Goal: Information Seeking & Learning: Check status

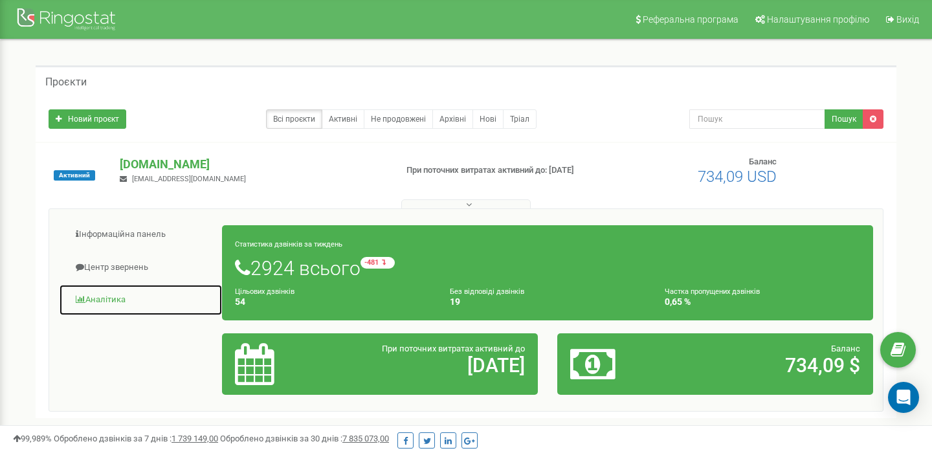
click at [124, 300] on link "Аналiтика" at bounding box center [141, 300] width 164 height 32
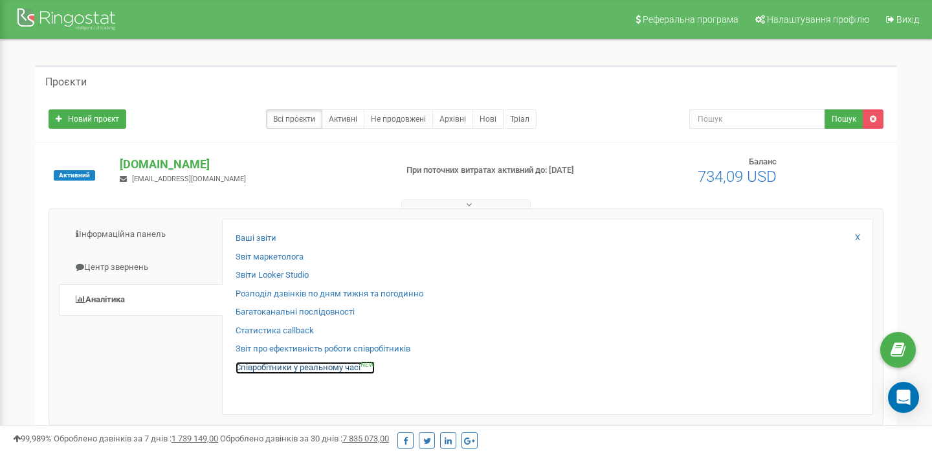
click at [256, 364] on link "Співробітники у реальному часі NEW" at bounding box center [305, 368] width 139 height 12
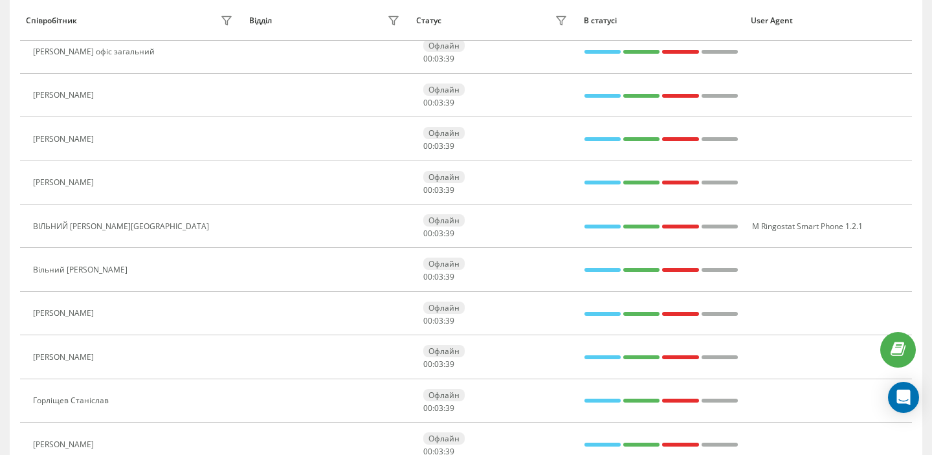
scroll to position [672, 0]
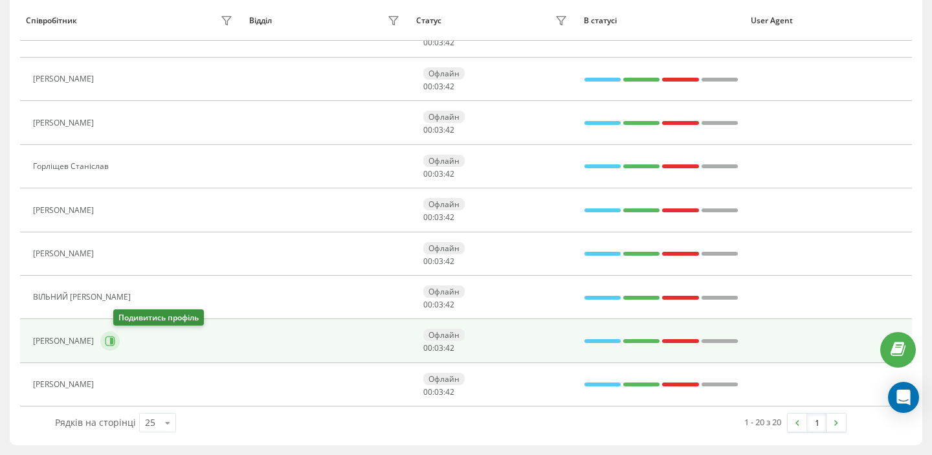
click at [115, 338] on icon at bounding box center [110, 341] width 10 height 10
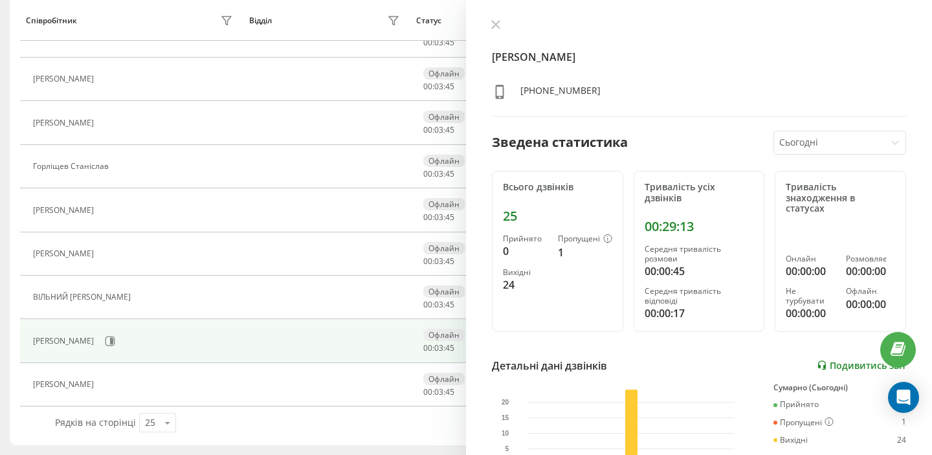
click at [844, 360] on link "Подивитись звіт" at bounding box center [861, 365] width 89 height 11
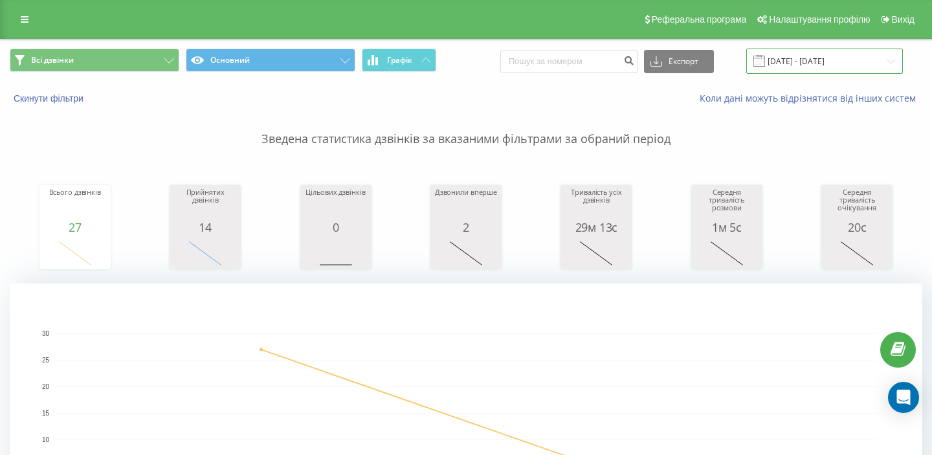
click at [882, 60] on input "[DATE] - [DATE]" at bounding box center [824, 61] width 157 height 25
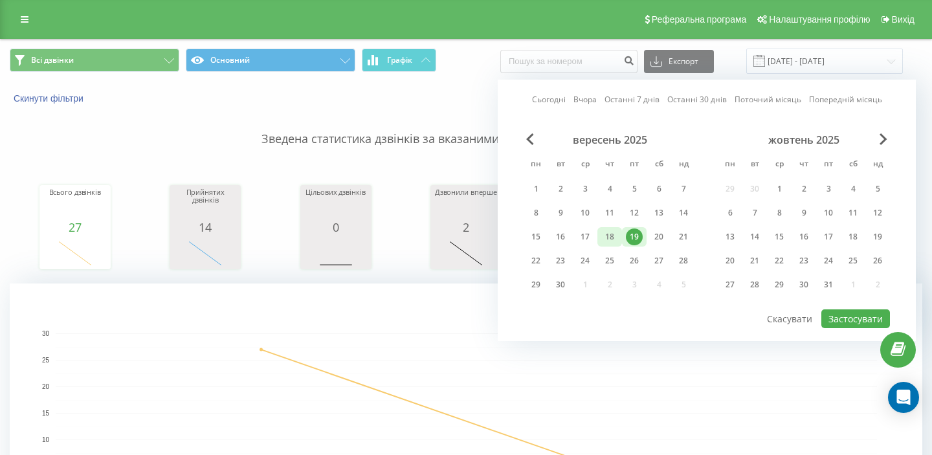
click at [617, 239] on div "18" at bounding box center [609, 236] width 17 height 17
click at [833, 324] on button "Застосувати" at bounding box center [855, 318] width 69 height 19
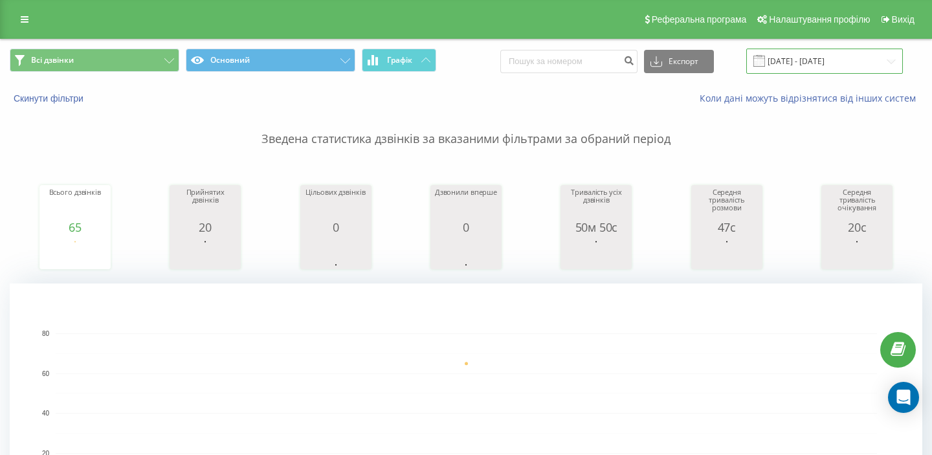
click at [884, 56] on input "18.09.2025 - 18.09.2025" at bounding box center [824, 61] width 157 height 25
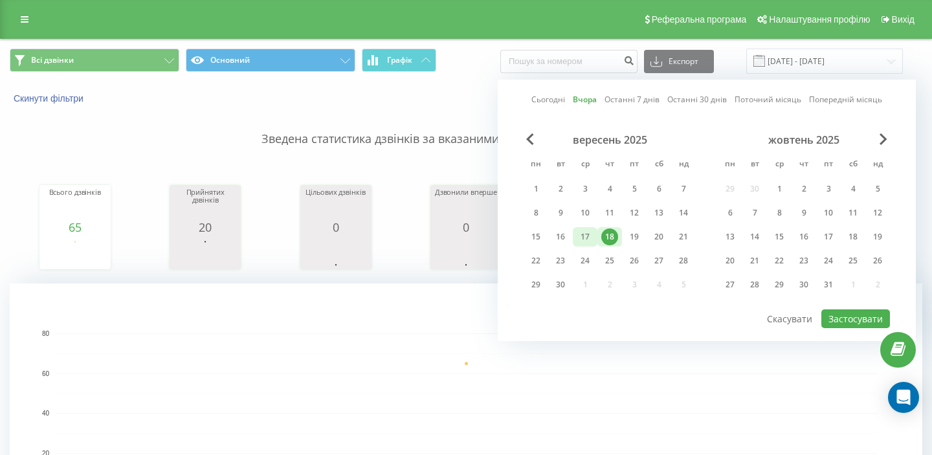
click at [580, 236] on div "17" at bounding box center [585, 236] width 17 height 17
click at [862, 315] on button "Застосувати" at bounding box center [855, 318] width 69 height 19
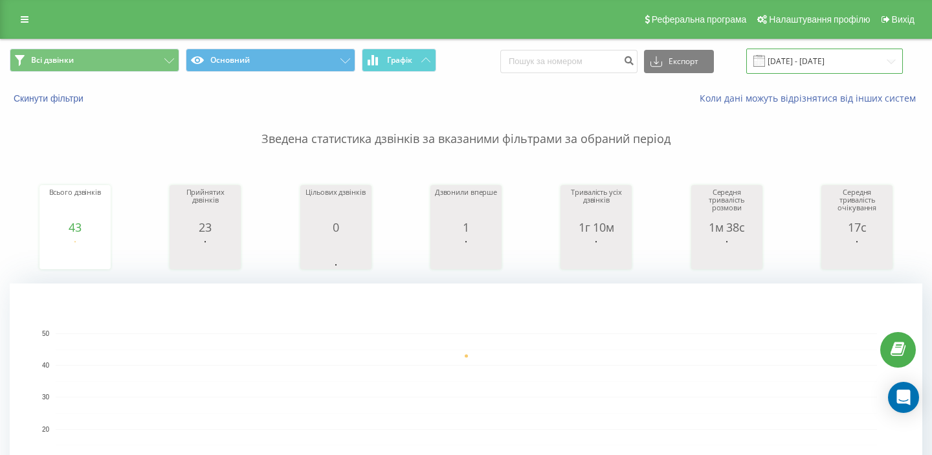
click at [867, 65] on input "17.09.2025 - 17.09.2025" at bounding box center [824, 61] width 157 height 25
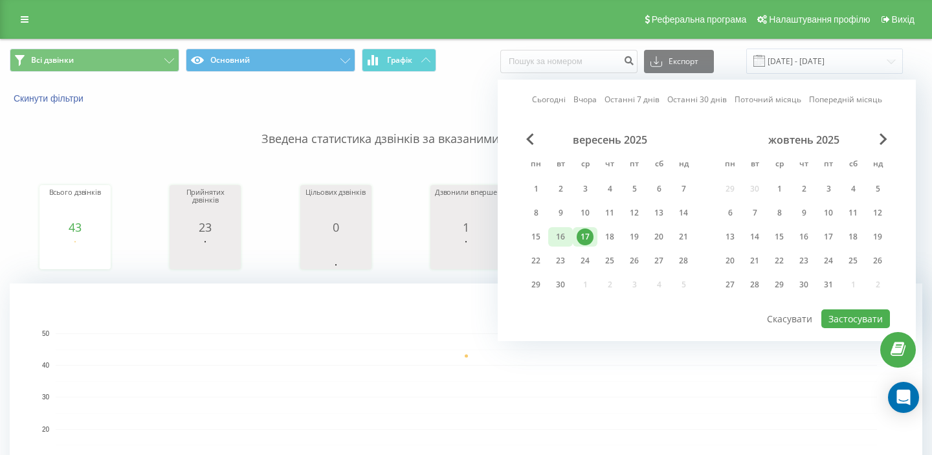
click at [563, 230] on div "16" at bounding box center [560, 236] width 17 height 17
click at [830, 324] on button "Застосувати" at bounding box center [855, 318] width 69 height 19
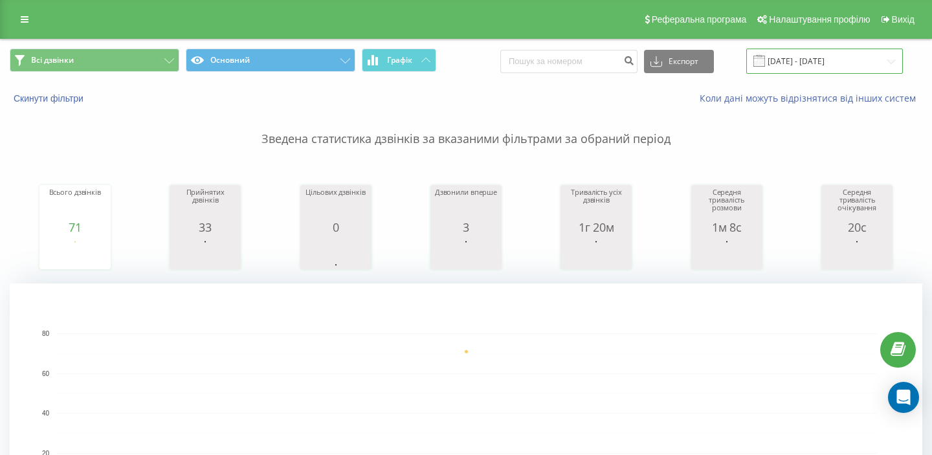
click at [848, 65] on input "16.09.2025 - 16.09.2025" at bounding box center [824, 61] width 157 height 25
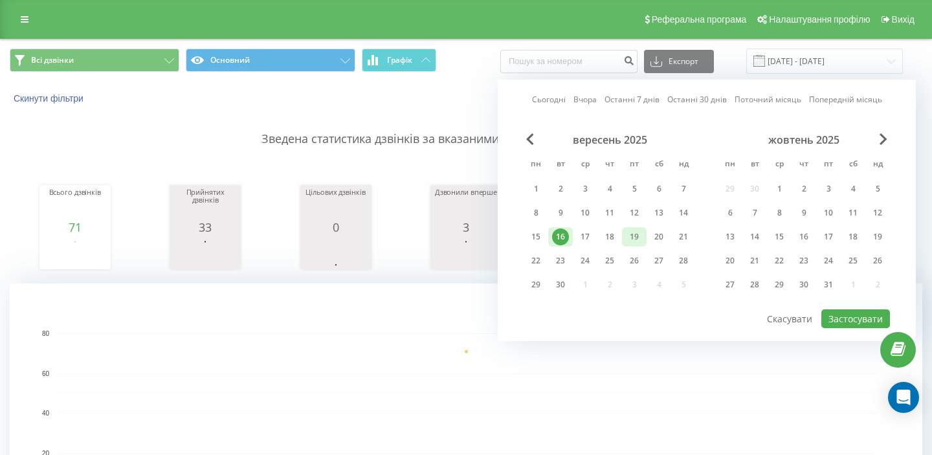
click at [629, 234] on div "19" at bounding box center [634, 236] width 17 height 17
click at [841, 325] on button "Застосувати" at bounding box center [855, 318] width 69 height 19
type input "19.09.2025 - 19.09.2025"
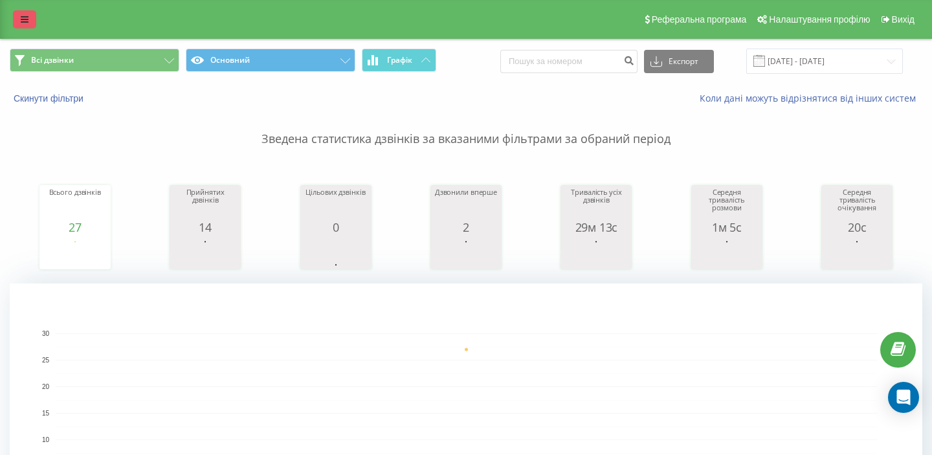
click at [16, 15] on link at bounding box center [24, 19] width 23 height 18
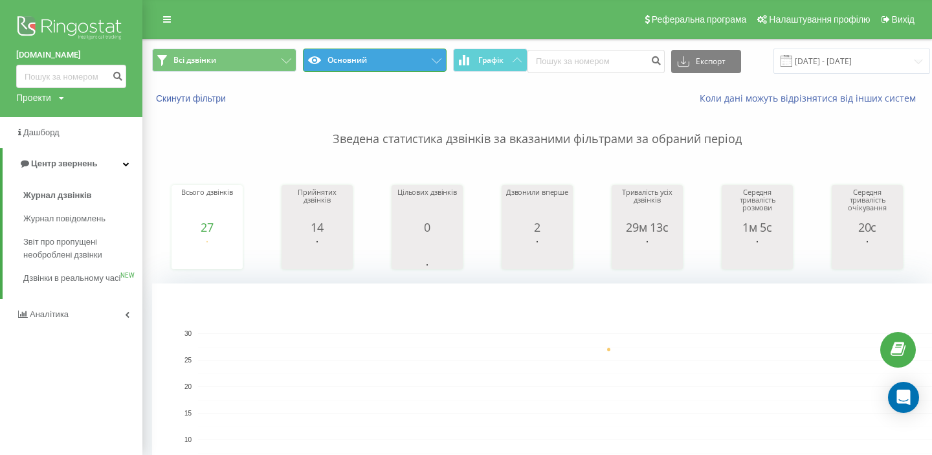
click at [328, 69] on button "Основний" at bounding box center [375, 60] width 144 height 23
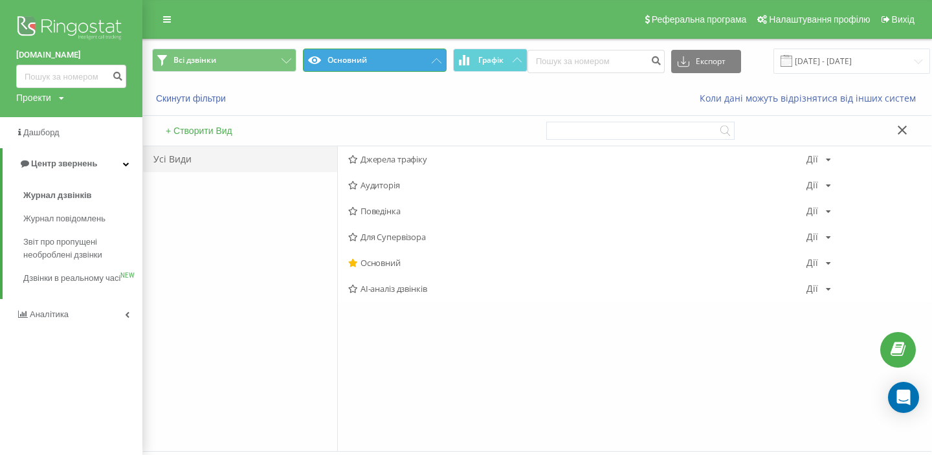
click at [328, 69] on button "Основний" at bounding box center [375, 60] width 144 height 23
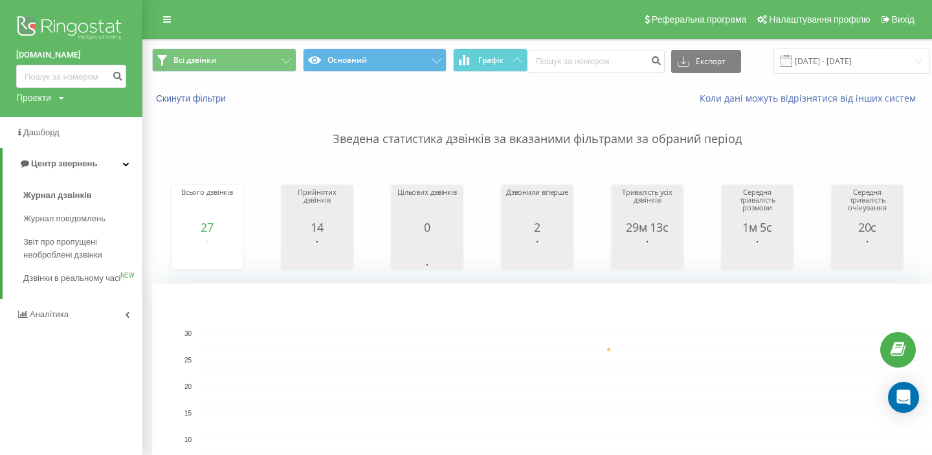
click at [190, 73] on span "Всі дзвінки Основний Графік" at bounding box center [339, 61] width 375 height 25
click at [187, 66] on button "Всі дзвінки" at bounding box center [224, 60] width 144 height 23
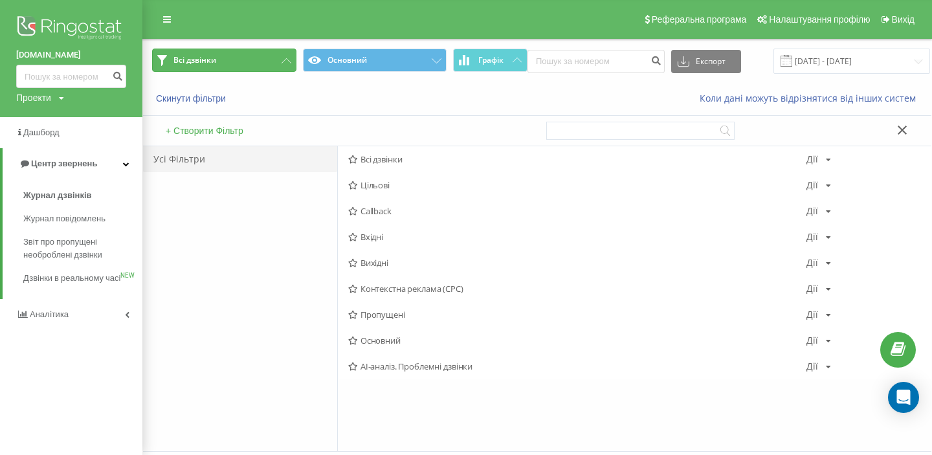
click at [187, 66] on button "Всі дзвінки" at bounding box center [224, 60] width 144 height 23
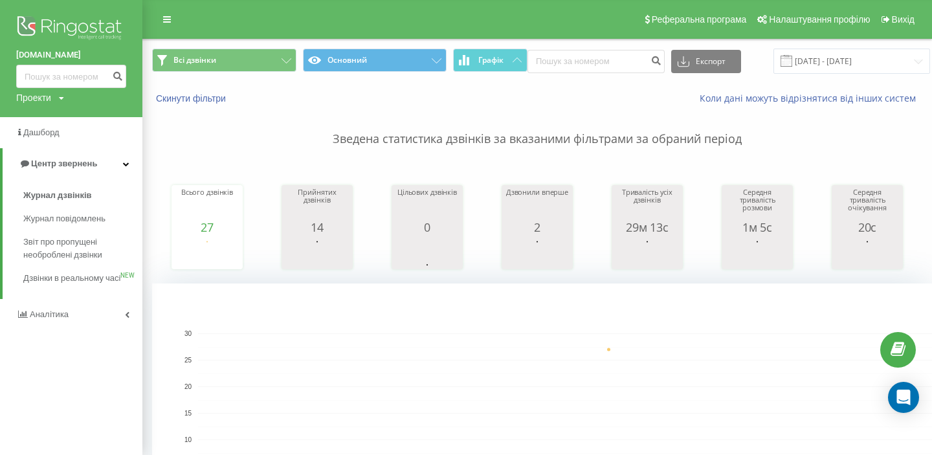
click at [504, 79] on div "Всі дзвінки Основний Графік Експорт .csv .xls .xlsx 19.09.2025 - 19.09.2025" at bounding box center [537, 60] width 788 height 43
click at [495, 68] on button "Графік" at bounding box center [490, 60] width 74 height 23
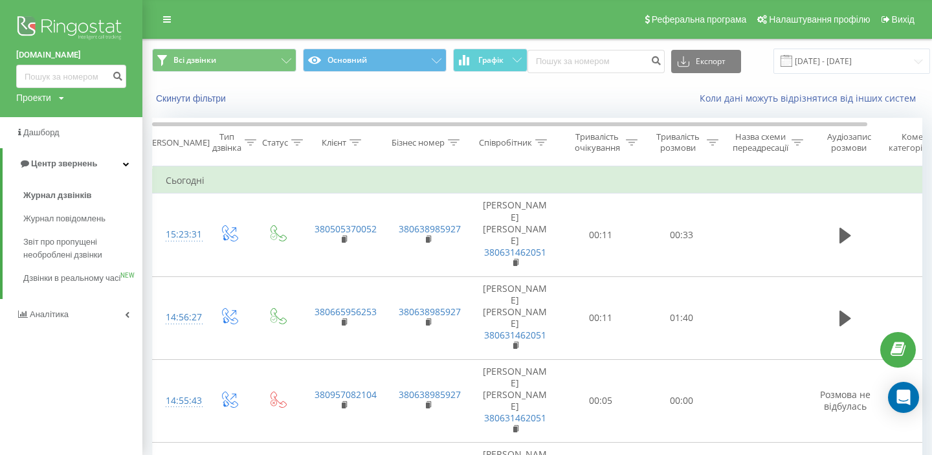
click at [19, 21] on img at bounding box center [71, 29] width 110 height 32
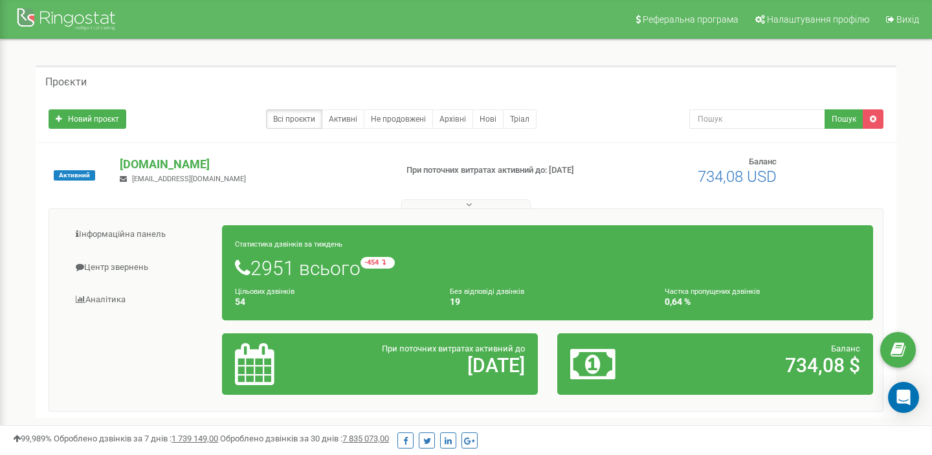
click at [487, 204] on button at bounding box center [465, 204] width 129 height 10
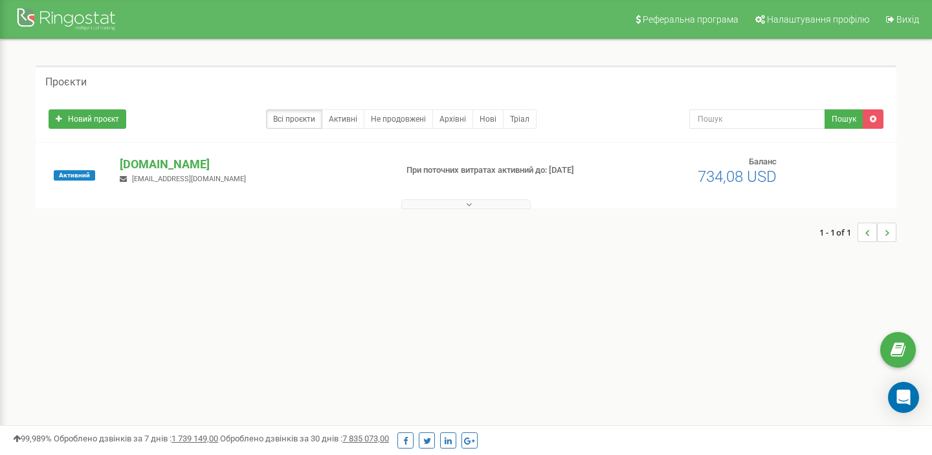
click at [421, 203] on button at bounding box center [465, 204] width 129 height 10
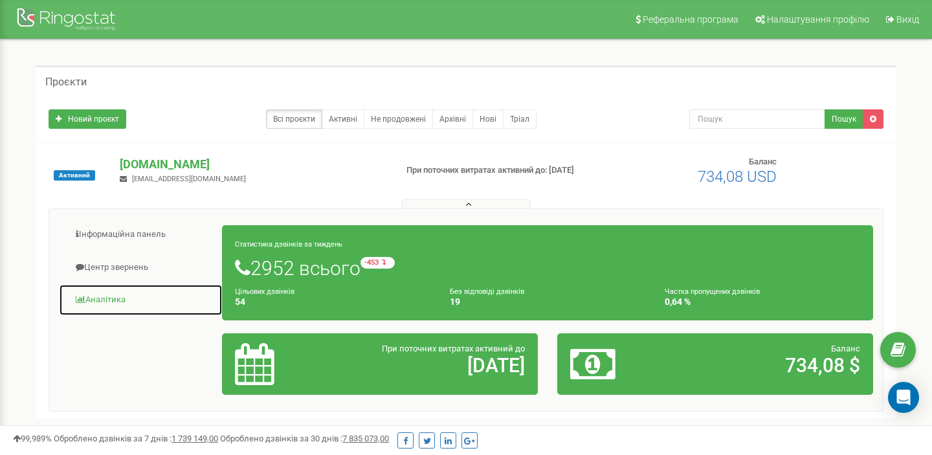
click at [94, 311] on link "Аналiтика" at bounding box center [141, 300] width 164 height 32
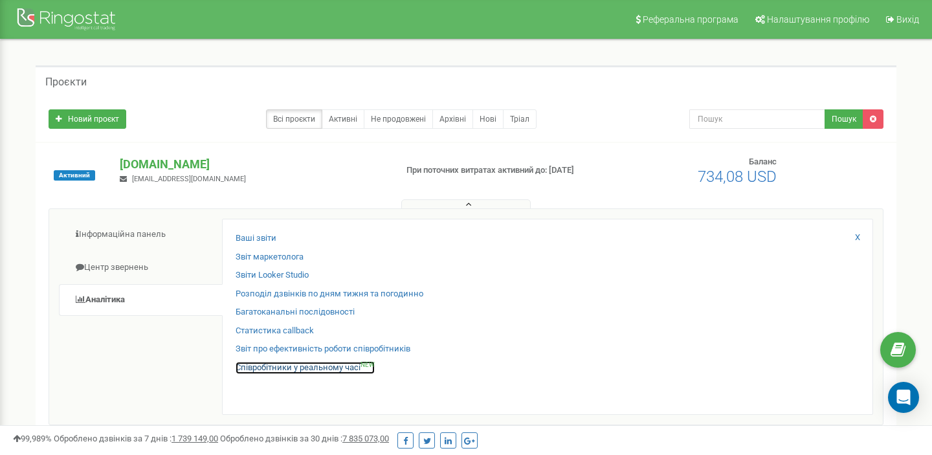
click at [267, 366] on link "Співробітники у реальному часі NEW" at bounding box center [305, 368] width 139 height 12
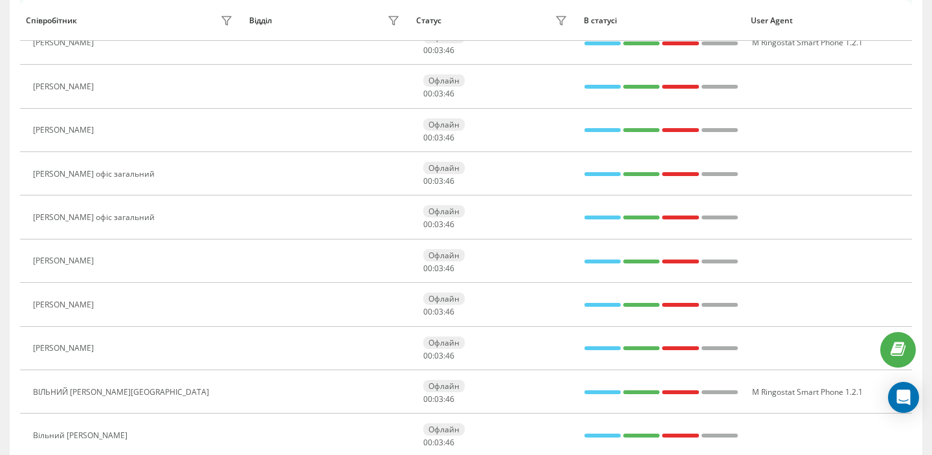
scroll to position [273, 0]
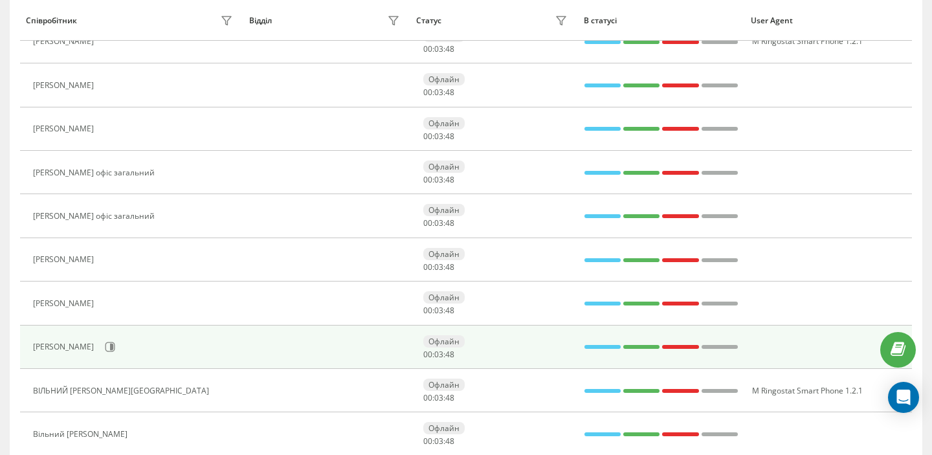
click at [96, 361] on td "[PERSON_NAME]" at bounding box center [131, 346] width 223 height 43
click at [67, 350] on div "[PERSON_NAME]" at bounding box center [65, 346] width 64 height 9
click at [166, 338] on div "[PERSON_NAME]" at bounding box center [134, 347] width 203 height 22
click at [73, 352] on div "[PERSON_NAME]" at bounding box center [134, 347] width 203 height 22
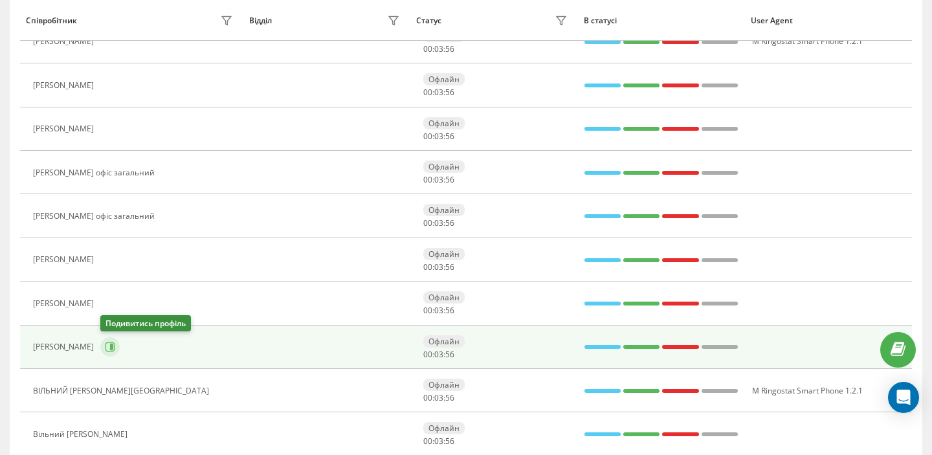
click at [112, 350] on icon at bounding box center [110, 347] width 10 height 10
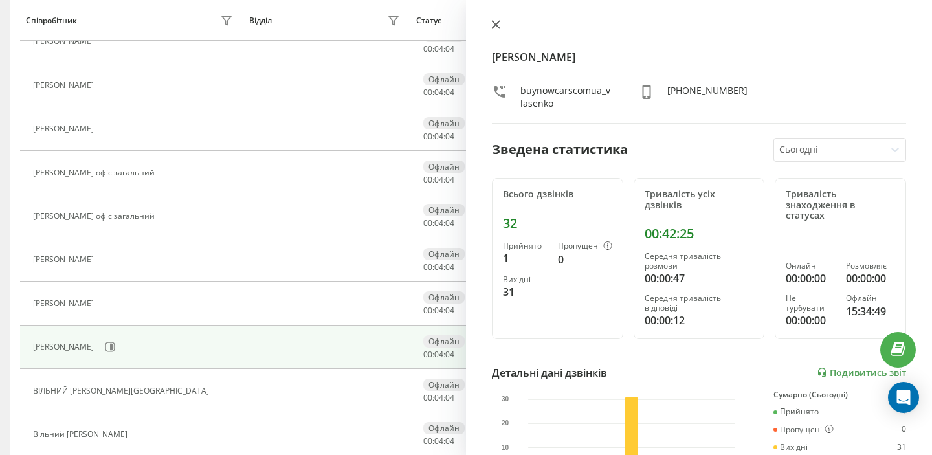
click at [498, 28] on icon at bounding box center [495, 24] width 9 height 9
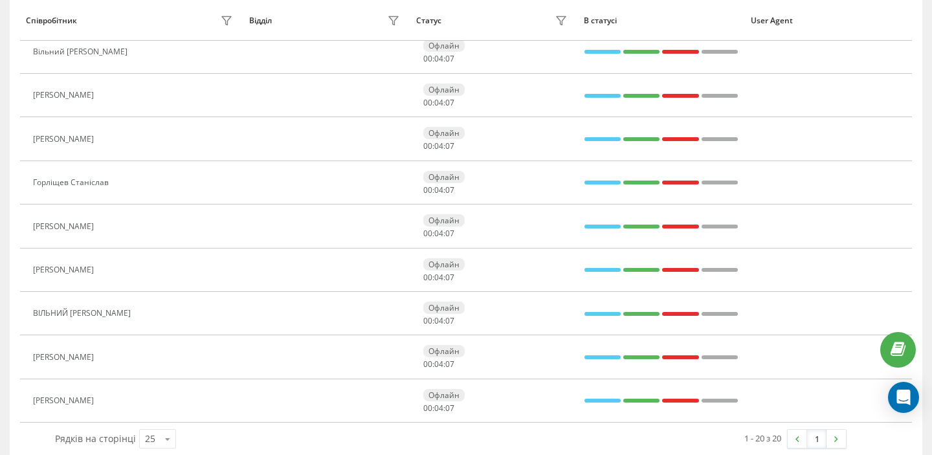
scroll to position [672, 0]
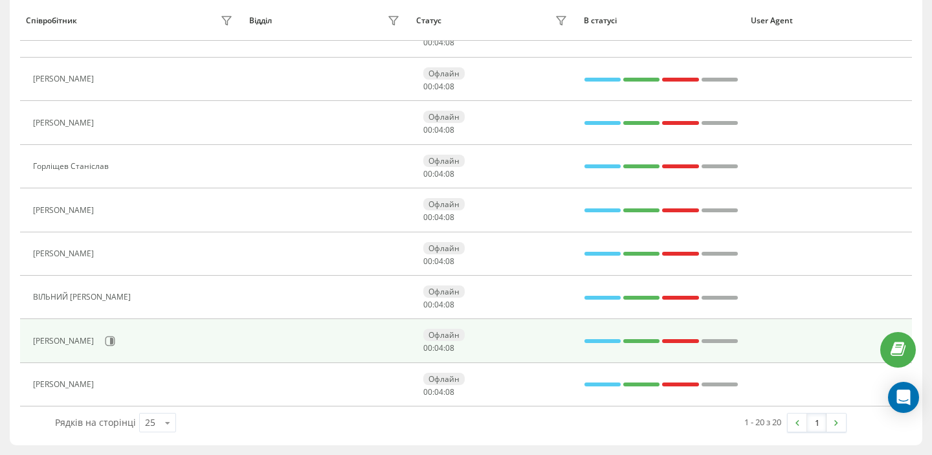
click at [78, 337] on div "[PERSON_NAME] [PERSON_NAME]" at bounding box center [65, 340] width 64 height 9
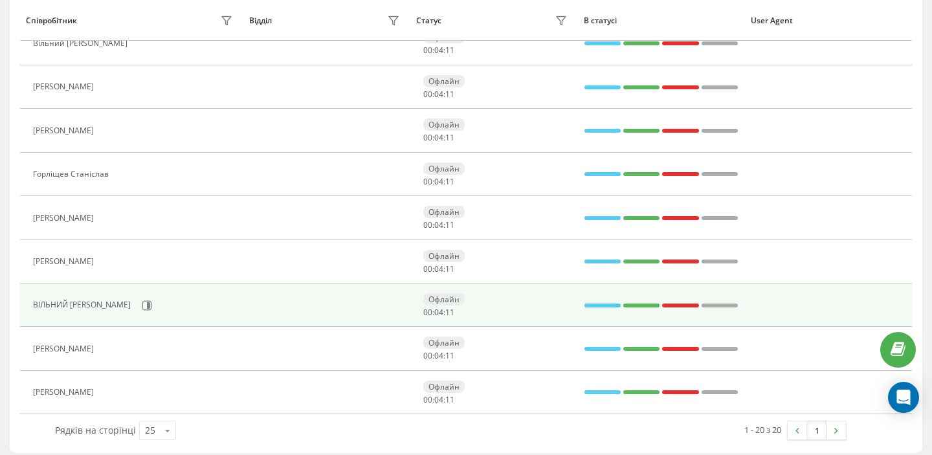
scroll to position [660, 0]
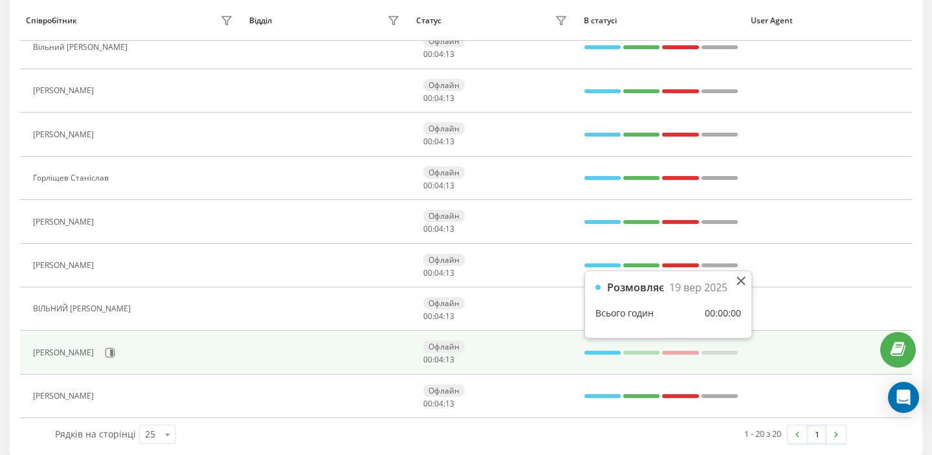
click at [602, 357] on div at bounding box center [602, 352] width 36 height 17
click at [540, 355] on div "Офлайн 00 : 04 : 14" at bounding box center [496, 352] width 147 height 24
click at [470, 358] on div "Офлайн 00 : 04 : 14" at bounding box center [496, 352] width 147 height 24
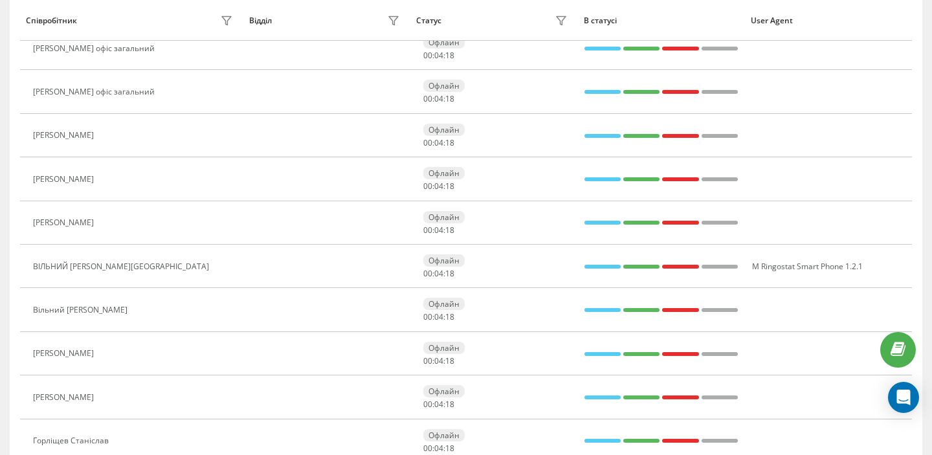
scroll to position [384, 0]
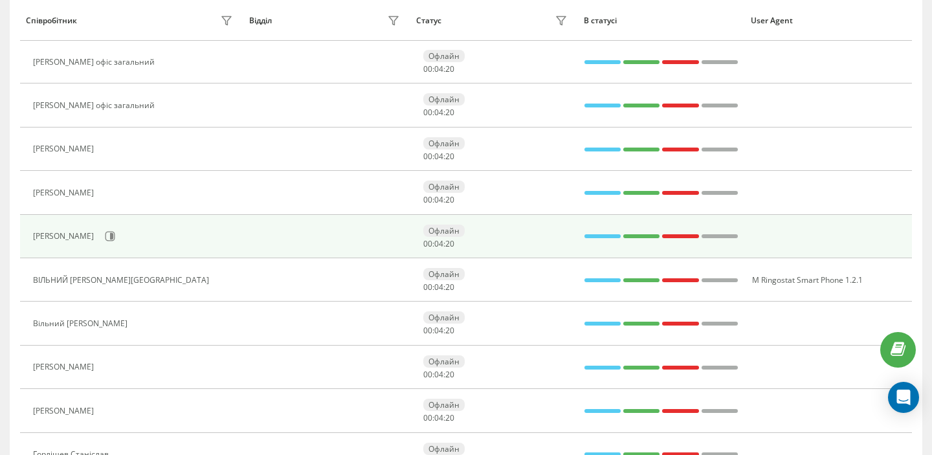
click at [69, 241] on div "Власенко Денис" at bounding box center [134, 236] width 203 height 22
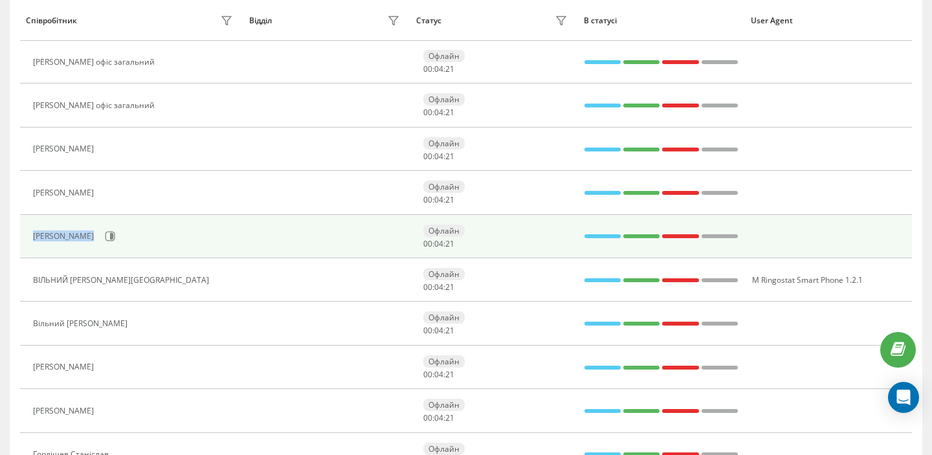
click at [69, 241] on div "Власенко Денис" at bounding box center [134, 236] width 203 height 22
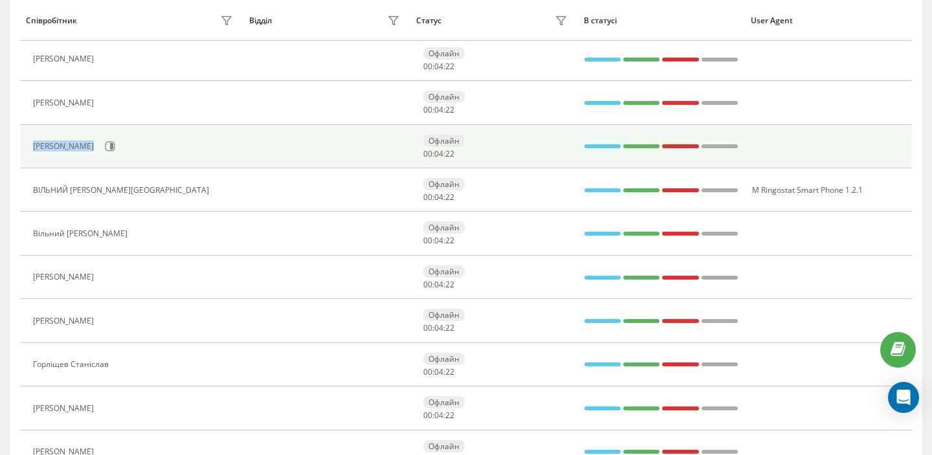
scroll to position [672, 0]
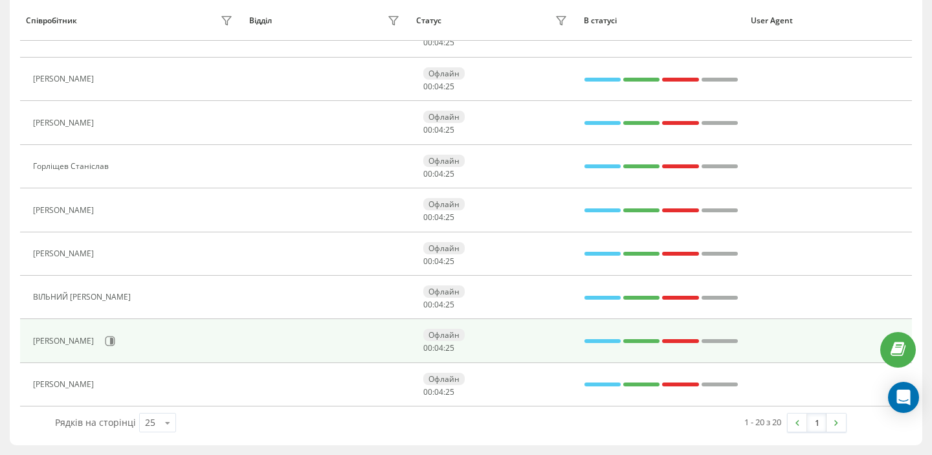
click at [92, 338] on div "[PERSON_NAME] [PERSON_NAME]" at bounding box center [65, 340] width 64 height 9
click at [113, 343] on icon at bounding box center [111, 341] width 3 height 6
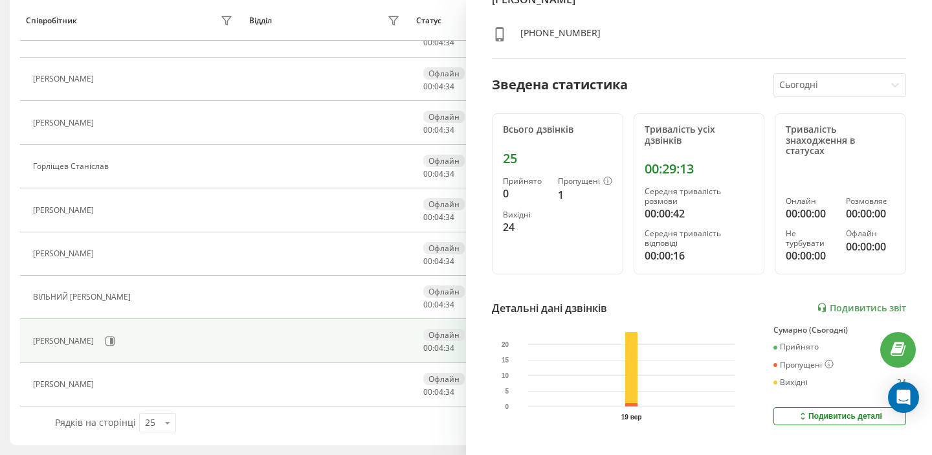
scroll to position [74, 0]
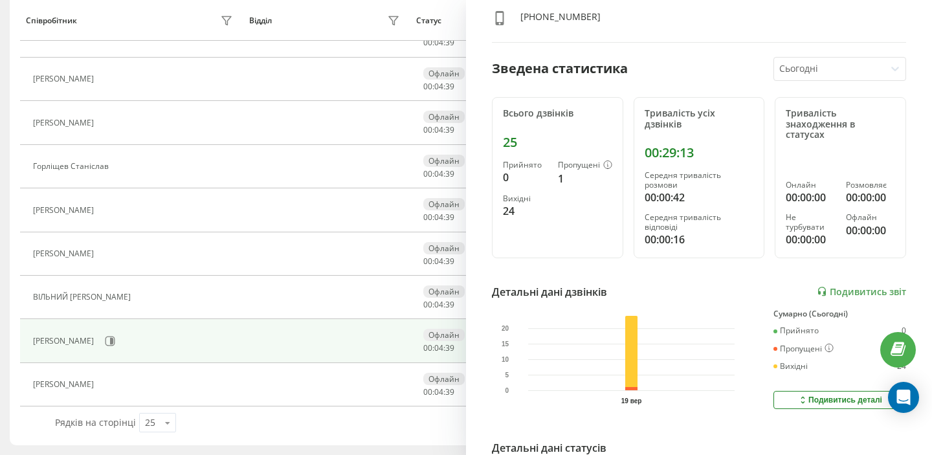
click at [837, 395] on div "Подивитись деталі" at bounding box center [839, 400] width 85 height 10
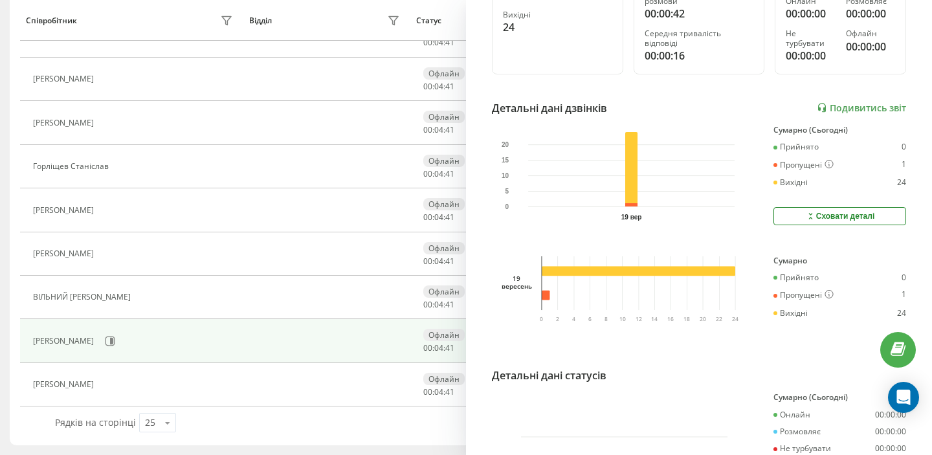
scroll to position [350, 0]
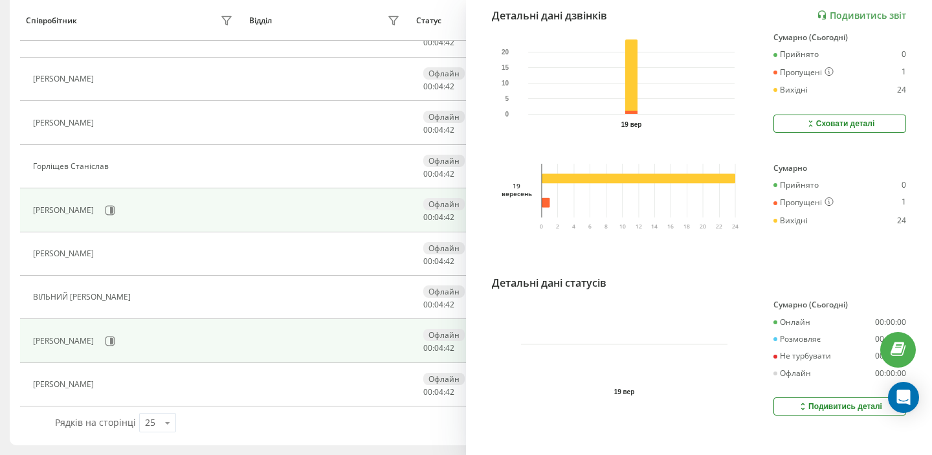
click at [387, 217] on td at bounding box center [326, 209] width 167 height 43
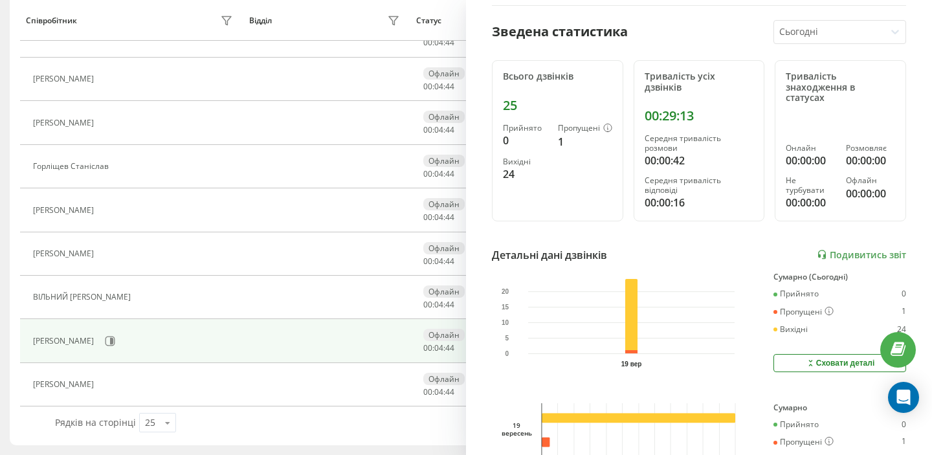
scroll to position [0, 0]
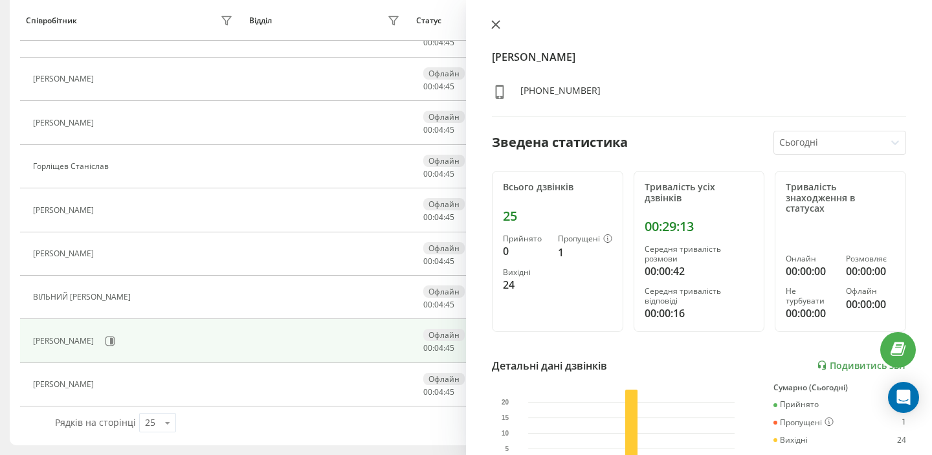
click at [495, 29] on button at bounding box center [495, 25] width 17 height 12
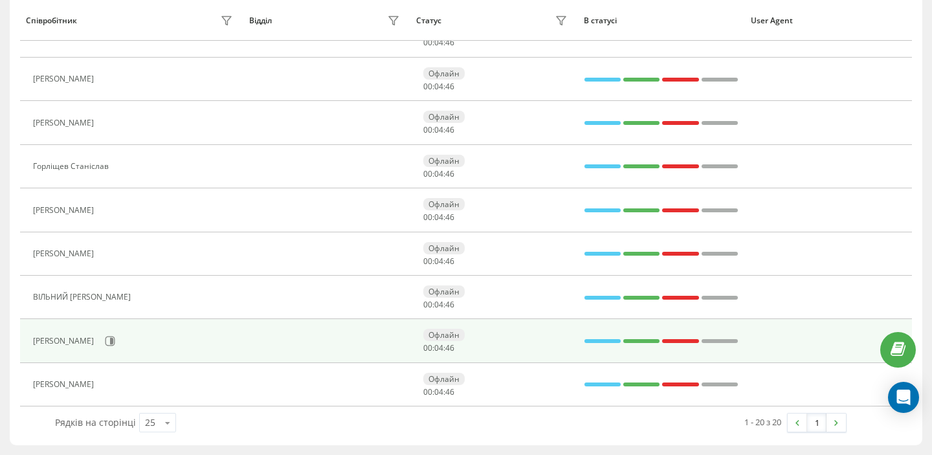
click at [57, 324] on td "Кривошеєв Микита" at bounding box center [131, 340] width 223 height 43
click at [69, 331] on div "Кривошеєв Микита" at bounding box center [134, 341] width 203 height 22
click at [107, 347] on div "Кривошеєв Микита" at bounding box center [134, 341] width 203 height 22
click at [113, 341] on icon at bounding box center [111, 341] width 3 height 6
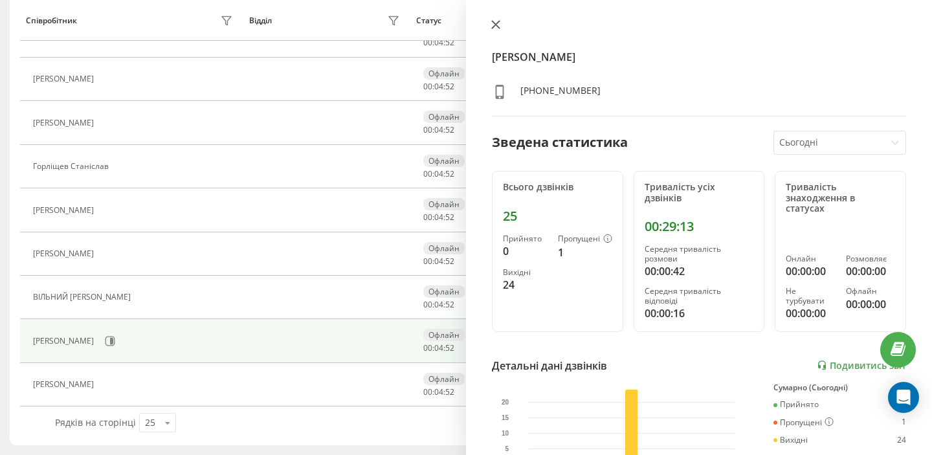
click at [500, 30] on button at bounding box center [495, 25] width 17 height 12
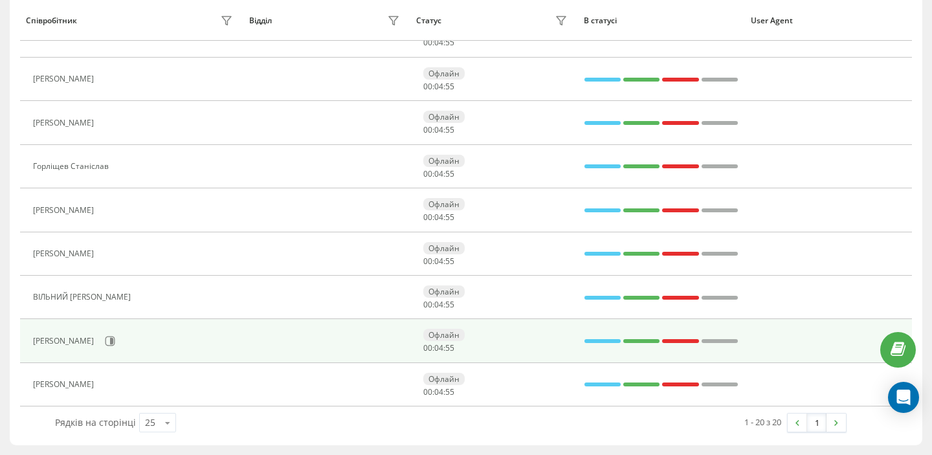
click at [66, 358] on td "Кривошеєв Микита" at bounding box center [131, 340] width 223 height 43
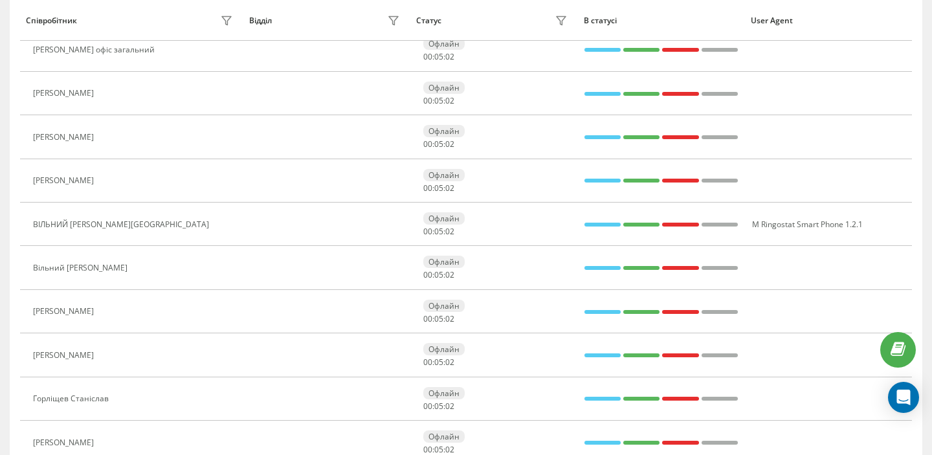
scroll to position [672, 0]
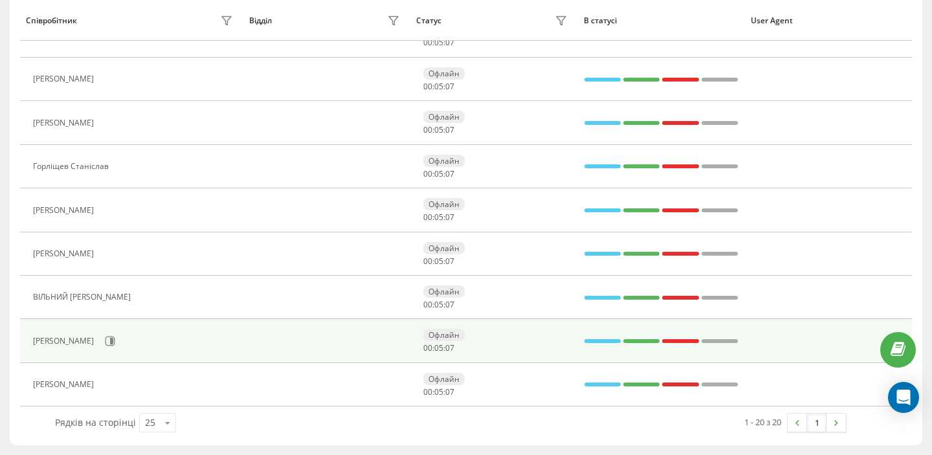
click at [101, 351] on div "Кривошеєв Микита" at bounding box center [134, 341] width 203 height 22
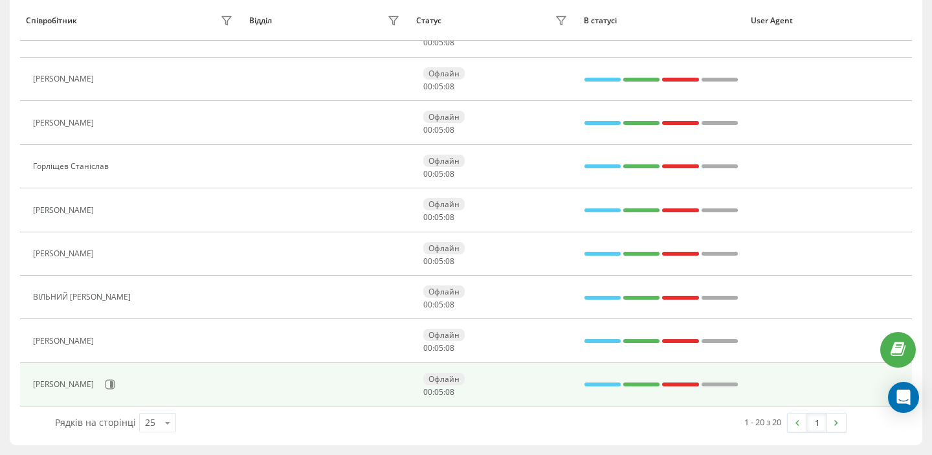
click at [114, 400] on td "Коломойченко Наталія Сергіївна" at bounding box center [131, 384] width 223 height 43
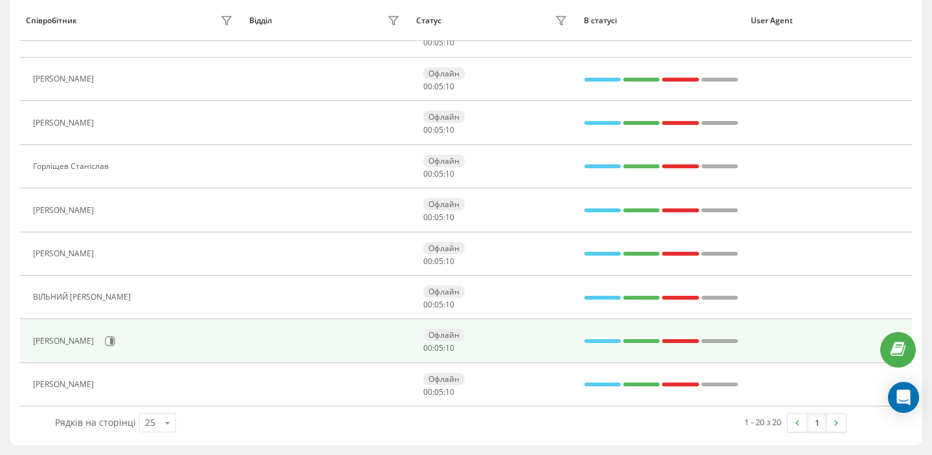
click at [68, 330] on div "Кривошеєв Микита" at bounding box center [134, 341] width 203 height 22
click at [115, 341] on icon at bounding box center [110, 341] width 10 height 10
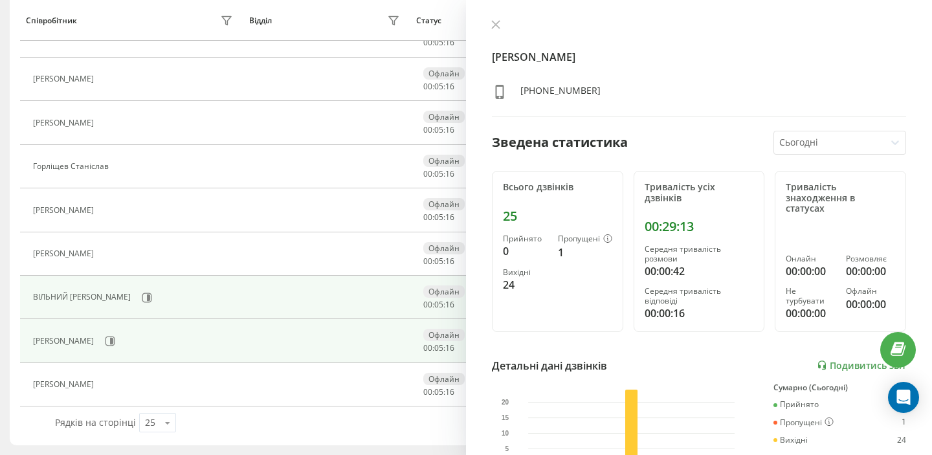
click at [93, 289] on div "ВІЛЬНИЙ Данилішин Марк" at bounding box center [134, 298] width 203 height 22
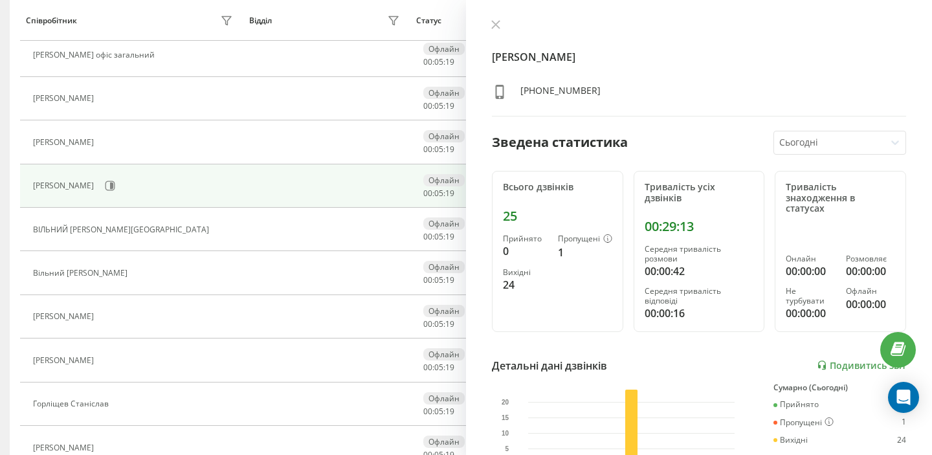
scroll to position [422, 0]
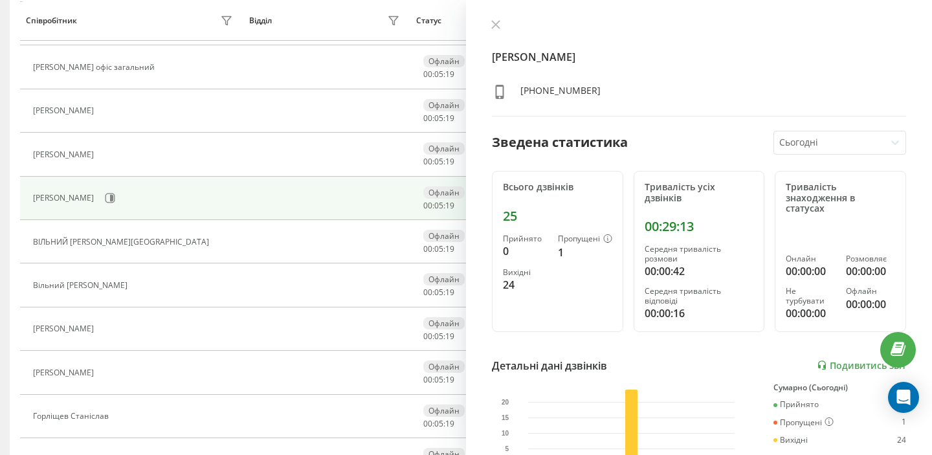
click at [90, 188] on div "[PERSON_NAME]" at bounding box center [134, 198] width 203 height 22
click at [106, 197] on icon at bounding box center [110, 198] width 10 height 10
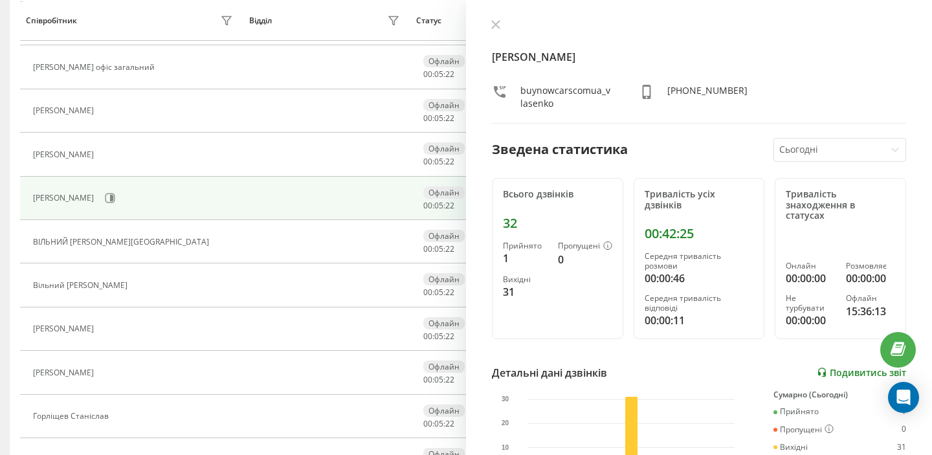
click at [859, 367] on link "Подивитись звіт" at bounding box center [861, 372] width 89 height 11
click at [504, 27] on div at bounding box center [699, 25] width 414 height 13
click at [492, 25] on icon at bounding box center [495, 24] width 9 height 9
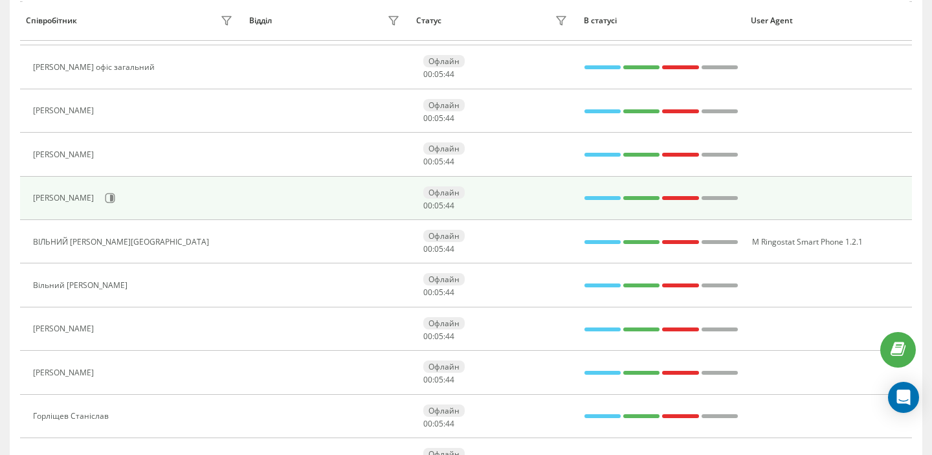
scroll to position [672, 0]
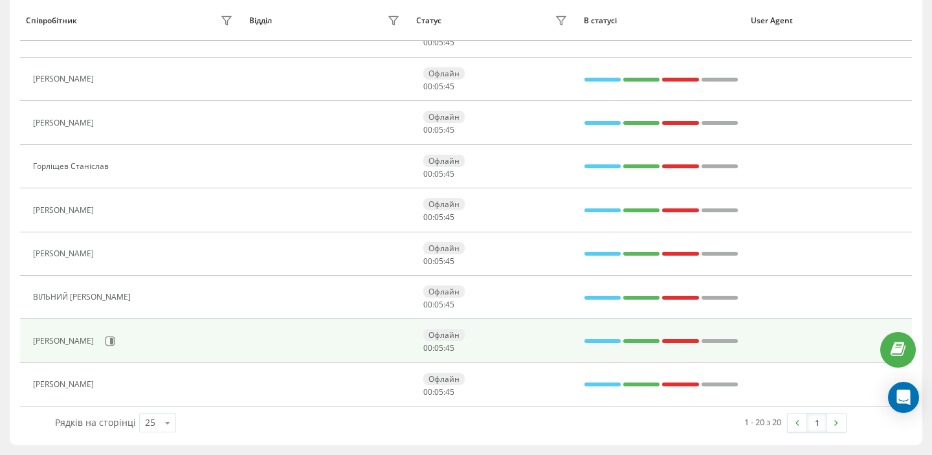
click at [80, 334] on div "Кривошеєв Микита" at bounding box center [134, 341] width 203 height 22
click at [115, 339] on icon at bounding box center [110, 341] width 10 height 10
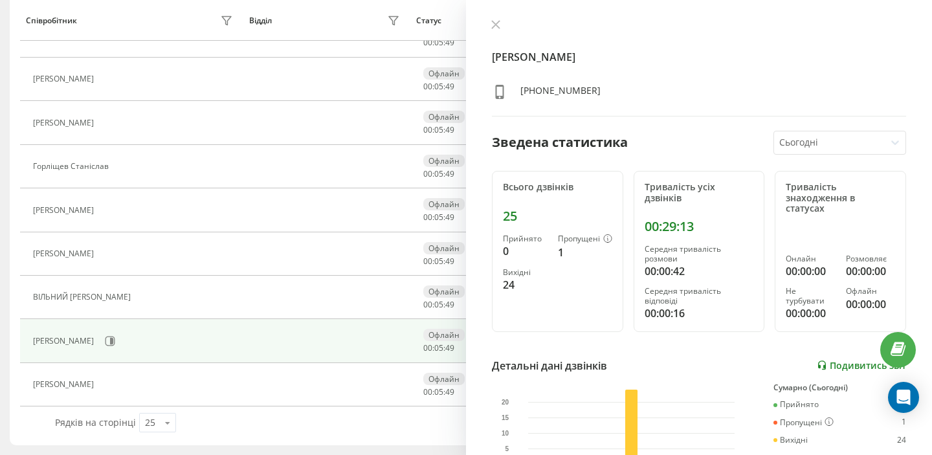
click at [836, 360] on link "Подивитись звіт" at bounding box center [861, 365] width 89 height 11
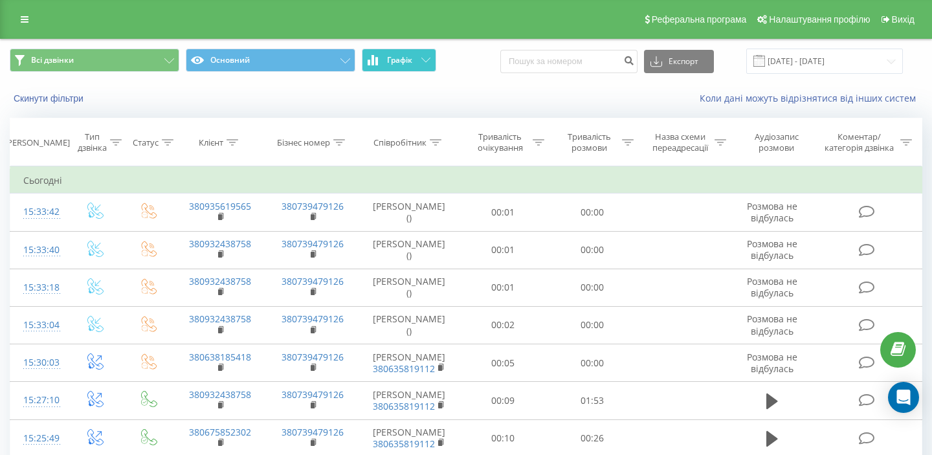
click at [406, 56] on span "Графік" at bounding box center [399, 60] width 25 height 9
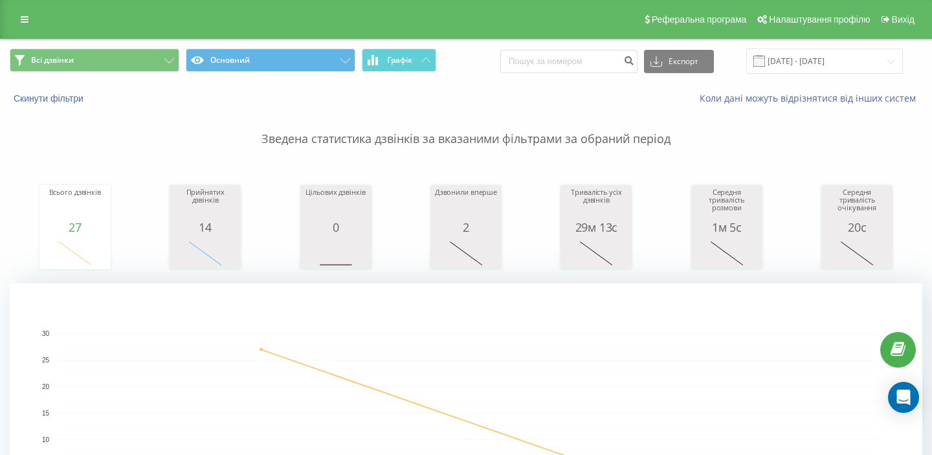
click at [14, 29] on div "Реферальна програма Налаштування профілю Вихід" at bounding box center [466, 19] width 932 height 39
click at [23, 19] on icon at bounding box center [25, 19] width 8 height 9
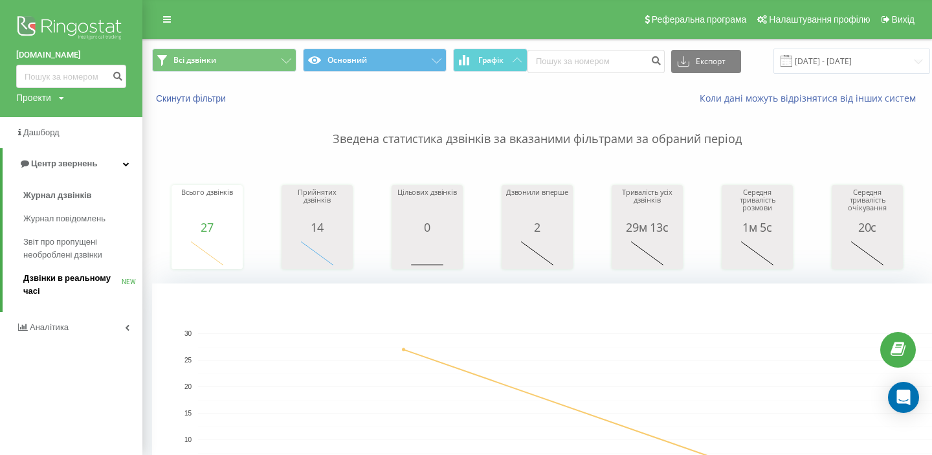
click at [40, 293] on span "Дзвінки в реальному часі" at bounding box center [72, 285] width 98 height 26
